Goal: Information Seeking & Learning: Understand process/instructions

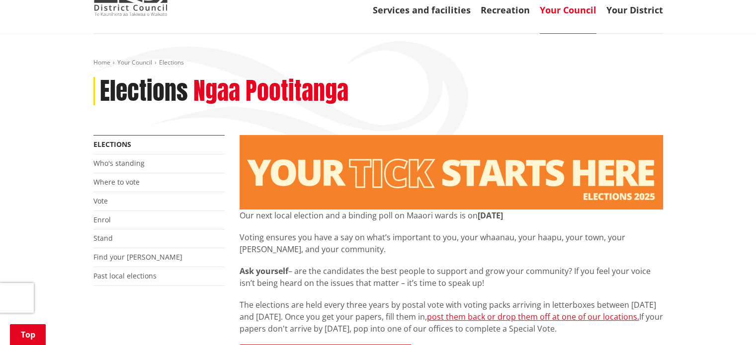
scroll to position [149, 0]
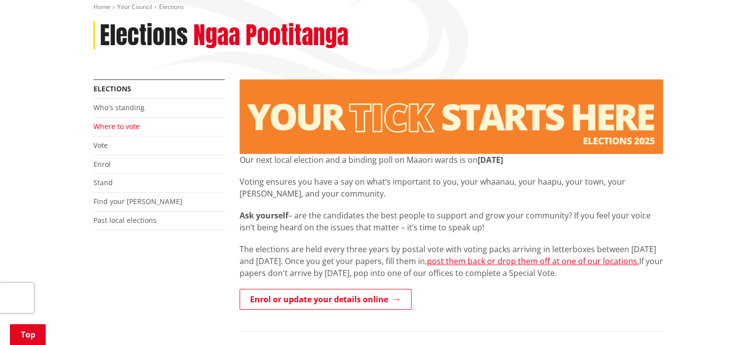
click at [128, 126] on link "Where to vote" at bounding box center [116, 126] width 46 height 9
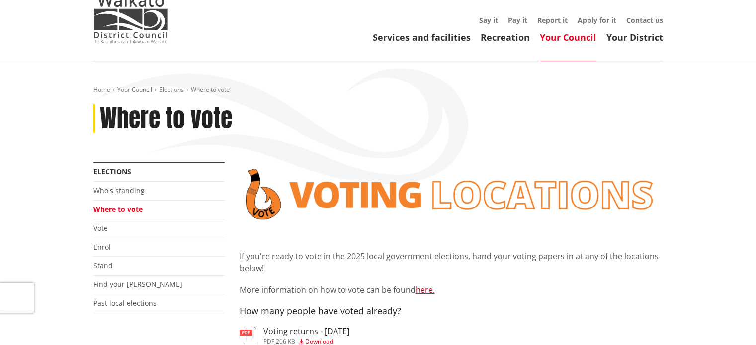
scroll to position [149, 0]
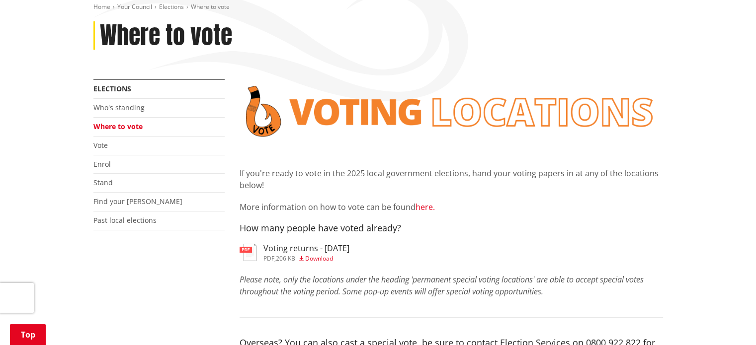
click at [421, 208] on link "here." at bounding box center [424, 207] width 19 height 11
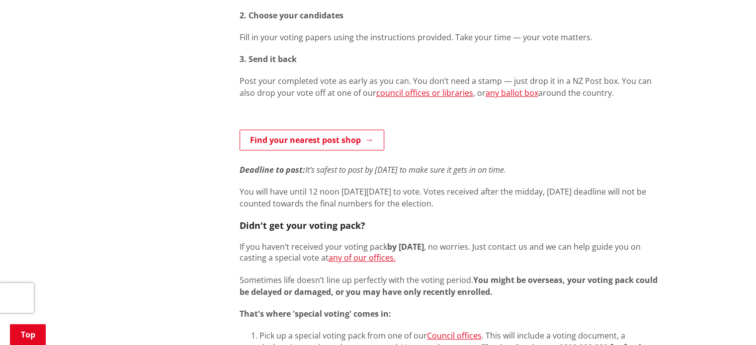
scroll to position [546, 0]
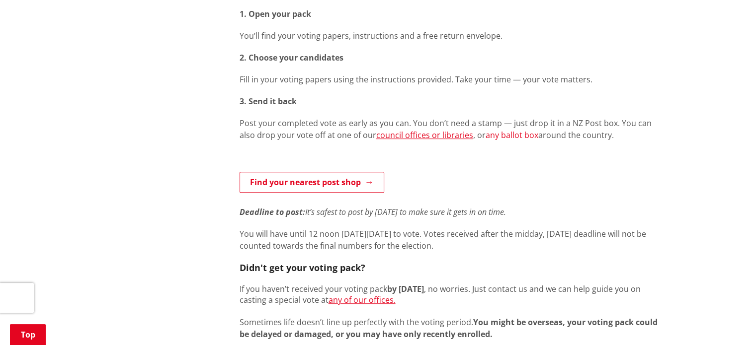
click at [485, 137] on link "any ballot box" at bounding box center [511, 135] width 53 height 11
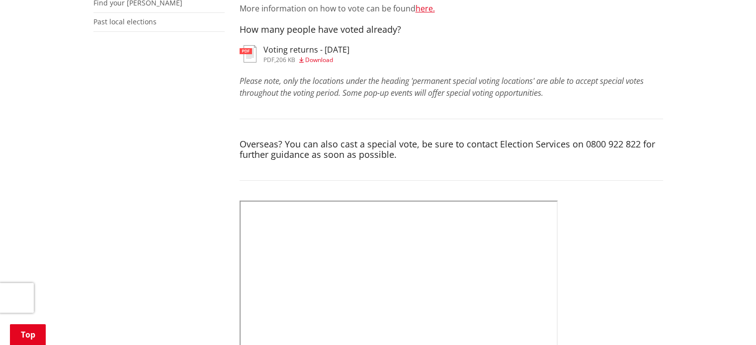
scroll to position [497, 0]
